Goal: Transaction & Acquisition: Purchase product/service

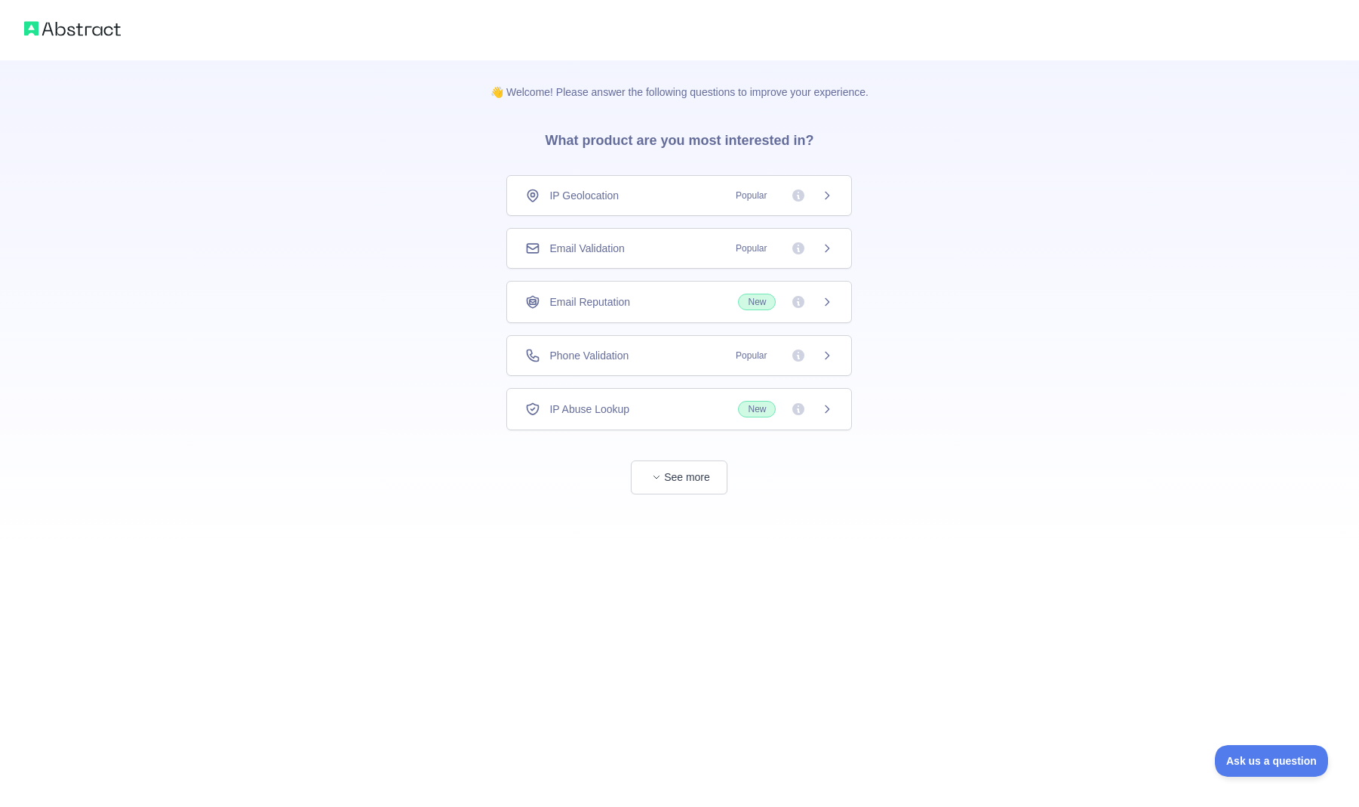
click at [569, 354] on span "Phone Validation" at bounding box center [588, 355] width 79 height 15
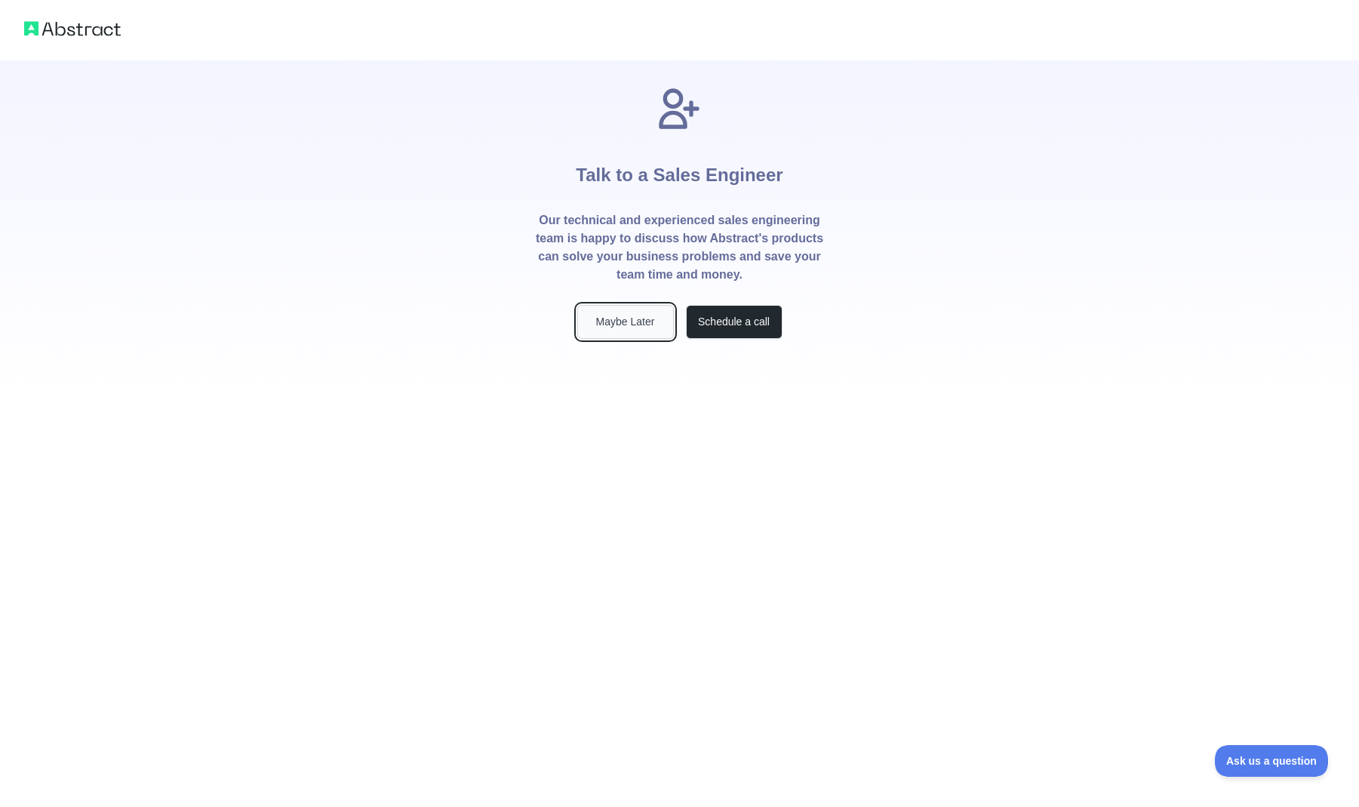
click at [635, 329] on button "Maybe Later" at bounding box center [625, 322] width 97 height 34
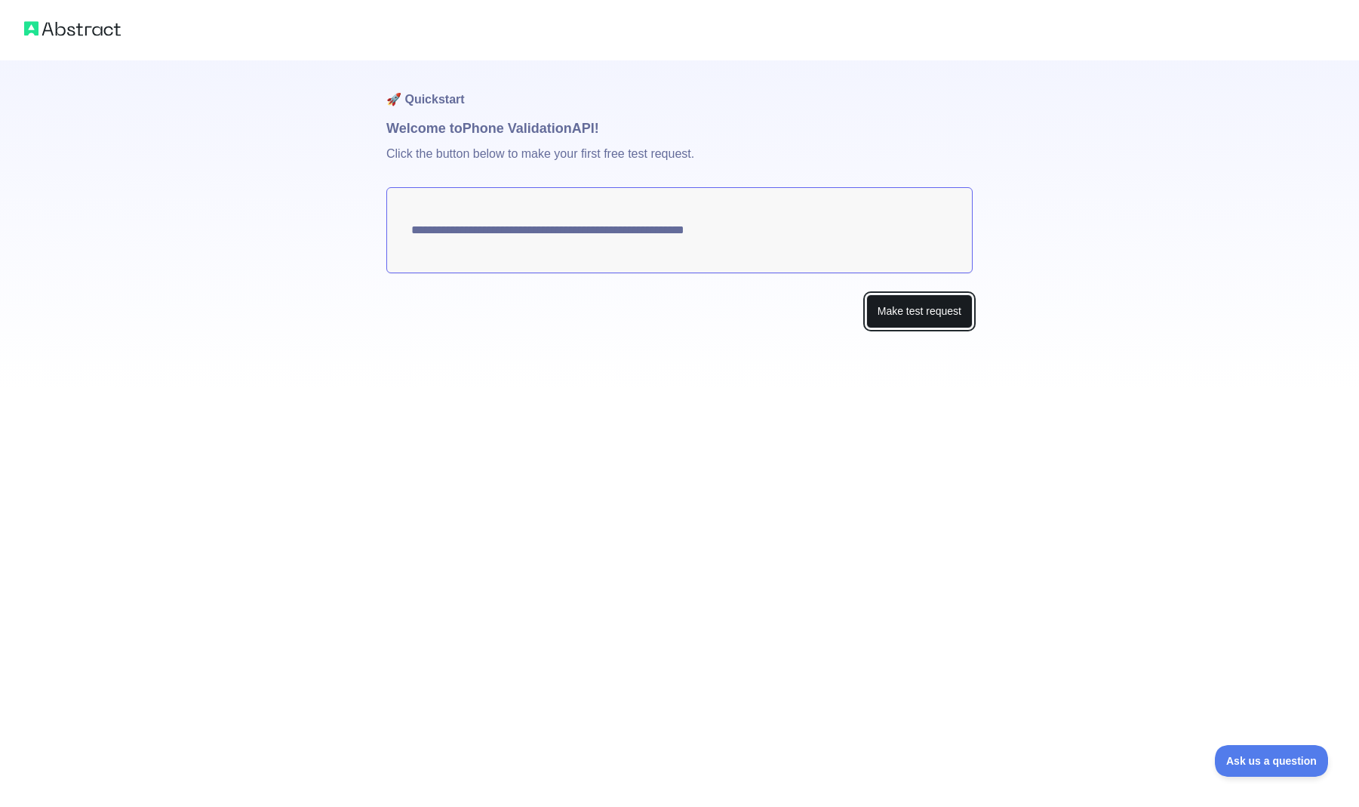
click at [884, 312] on button "Make test request" at bounding box center [919, 311] width 106 height 34
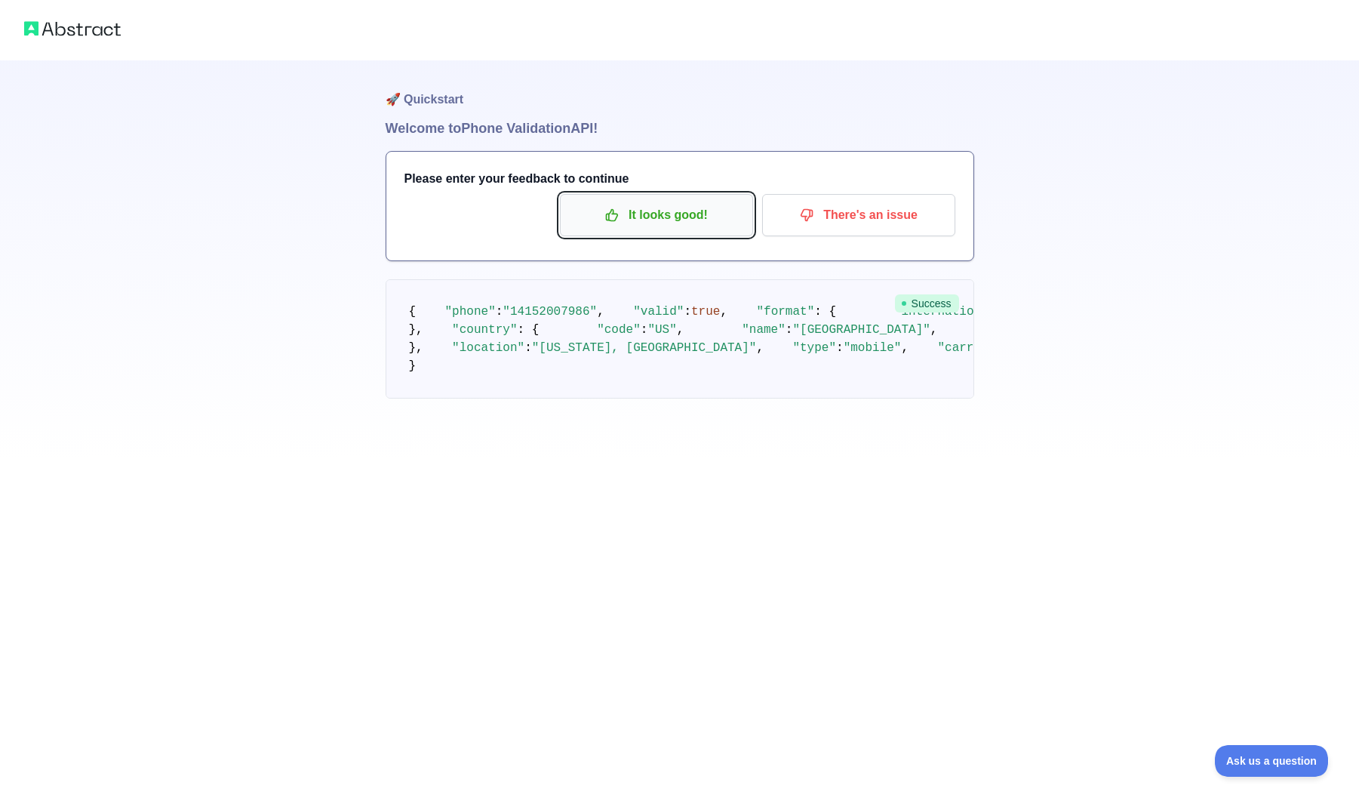
click at [651, 225] on p "It looks good!" at bounding box center [656, 215] width 171 height 26
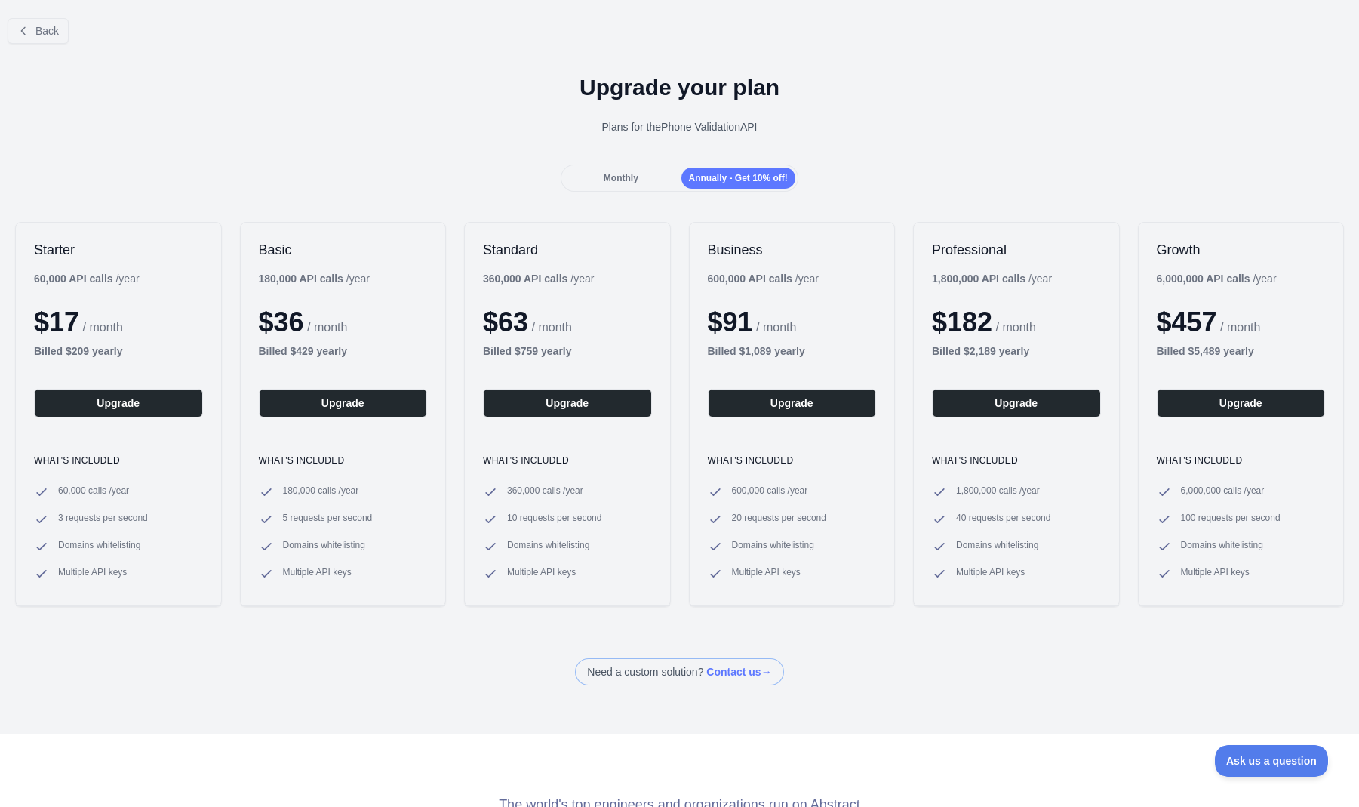
click at [683, 155] on div "Upgrade your plan Plans for the Phone Validation API" at bounding box center [679, 110] width 1359 height 109
click at [648, 176] on div "Monthly" at bounding box center [621, 178] width 114 height 21
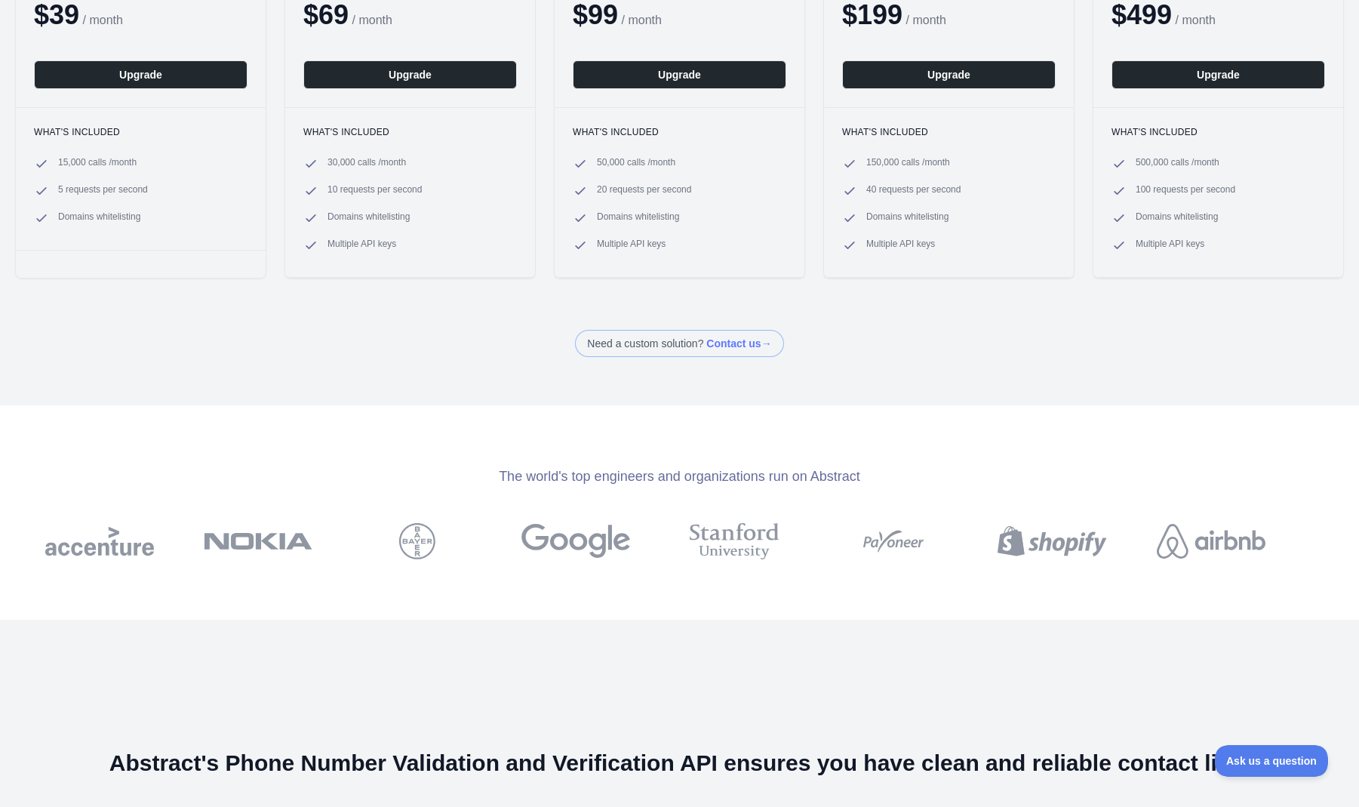
scroll to position [145, 0]
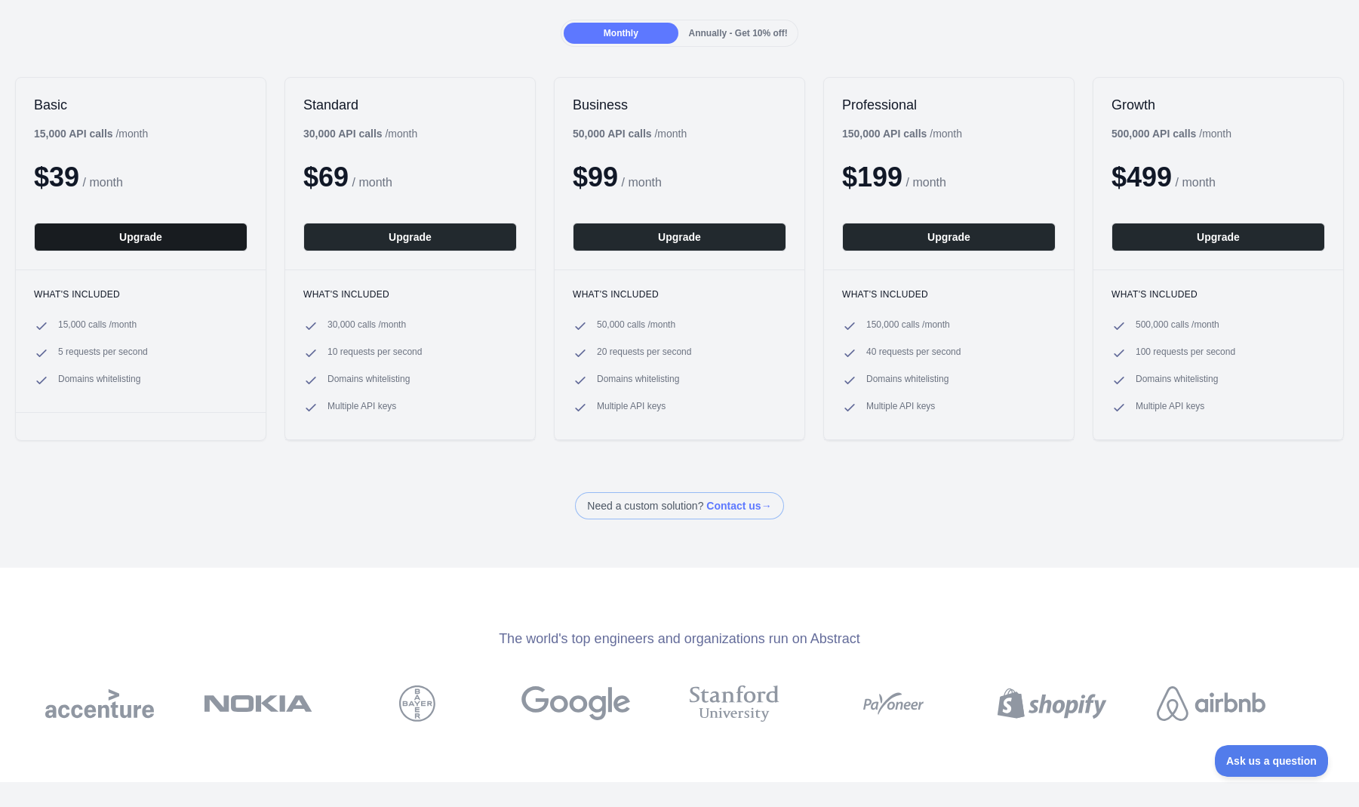
click at [190, 248] on button "Upgrade" at bounding box center [141, 237] width 214 height 29
